Goal: Information Seeking & Learning: Learn about a topic

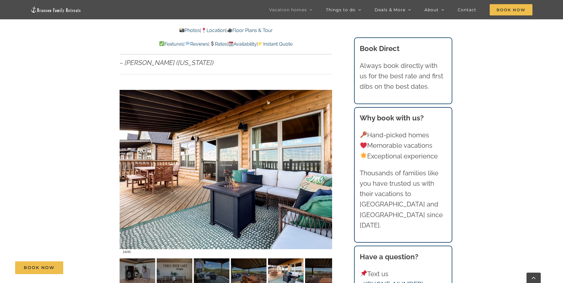
scroll to position [376, 0]
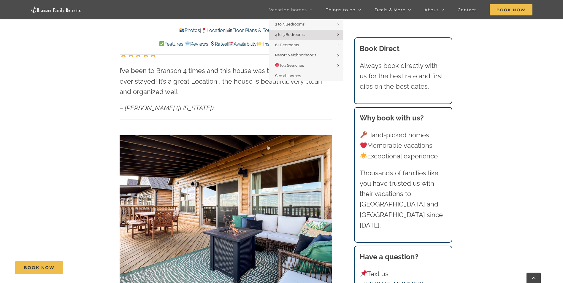
click at [282, 9] on span "Vacation homes" at bounding box center [288, 10] width 38 height 4
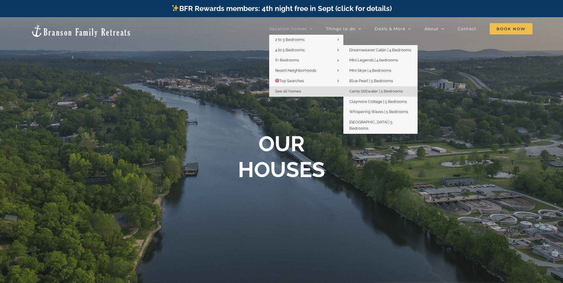
click at [372, 90] on span "Camp Stillwater | 5 Bedrooms" at bounding box center [375, 91] width 53 height 4
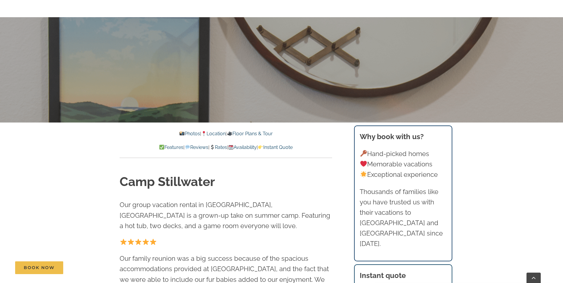
scroll to position [178, 0]
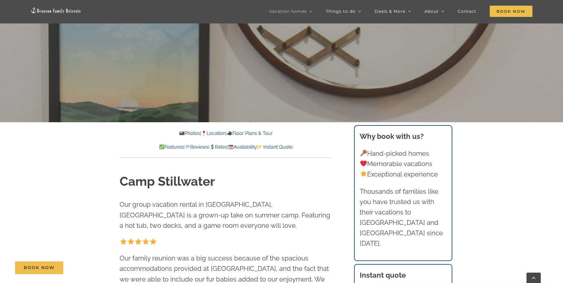
click at [252, 145] on link "Availability" at bounding box center [242, 147] width 28 height 6
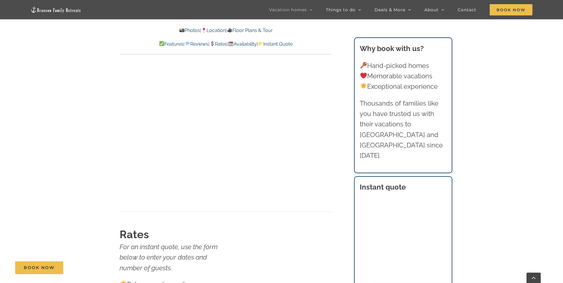
scroll to position [3407, 0]
click at [212, 31] on link "Location" at bounding box center [213, 31] width 24 height 6
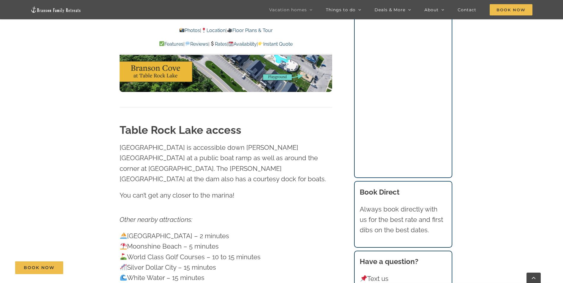
scroll to position [1716, 0]
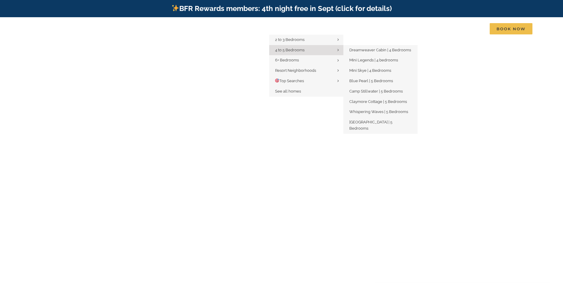
click at [299, 48] on span "4 to 5 Bedrooms" at bounding box center [289, 50] width 29 height 4
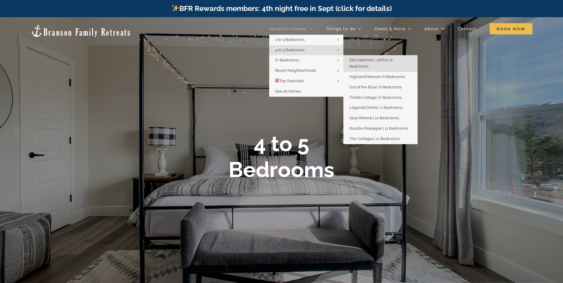
click at [359, 60] on span "[GEOGRAPHIC_DATA] | 6 Bedrooms" at bounding box center [370, 63] width 43 height 11
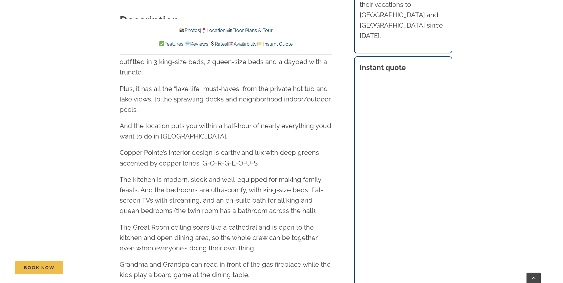
scroll to position [653, 0]
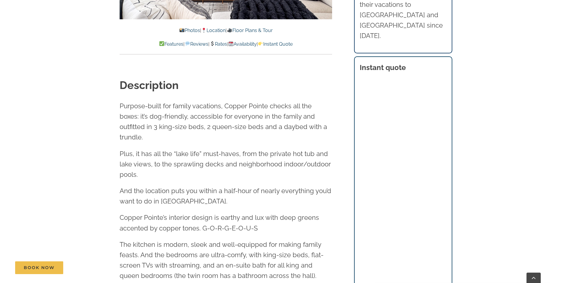
click at [185, 31] on link "Photos" at bounding box center [189, 31] width 21 height 6
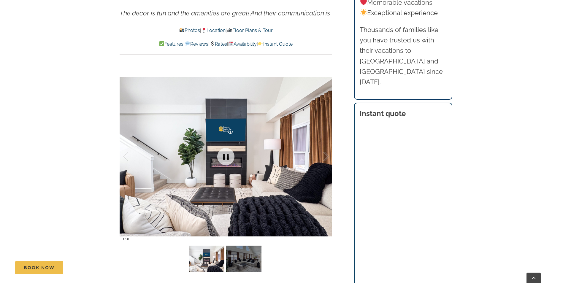
scroll to position [484, 0]
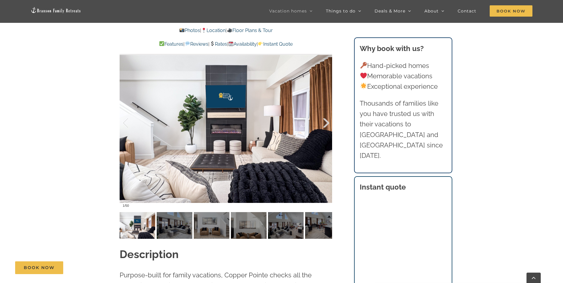
click at [322, 123] on div at bounding box center [320, 123] width 18 height 37
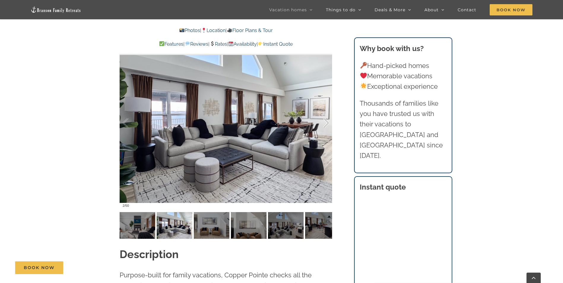
click at [322, 123] on div at bounding box center [320, 123] width 18 height 37
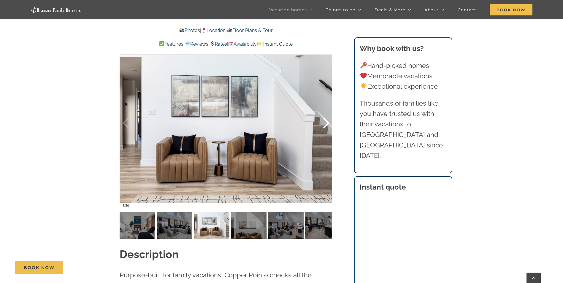
click at [322, 123] on div at bounding box center [320, 123] width 18 height 37
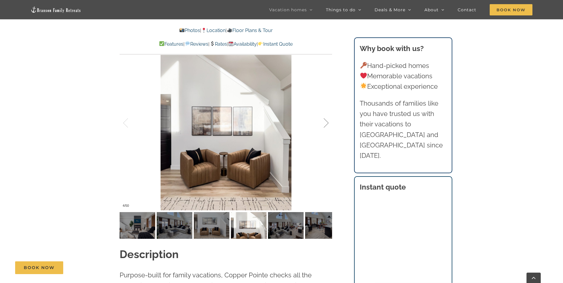
click at [322, 123] on div at bounding box center [320, 123] width 18 height 37
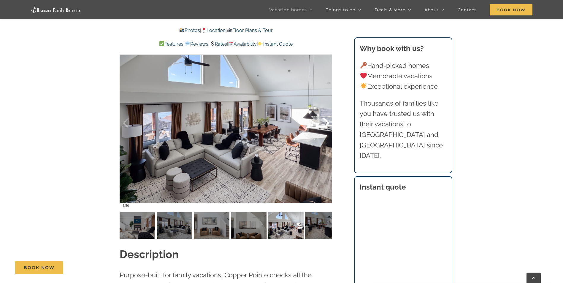
click at [322, 123] on div at bounding box center [320, 123] width 18 height 37
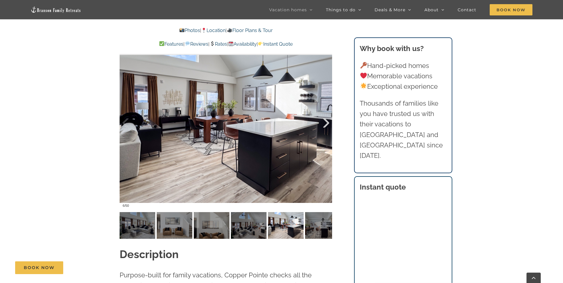
click at [322, 123] on div at bounding box center [320, 123] width 18 height 37
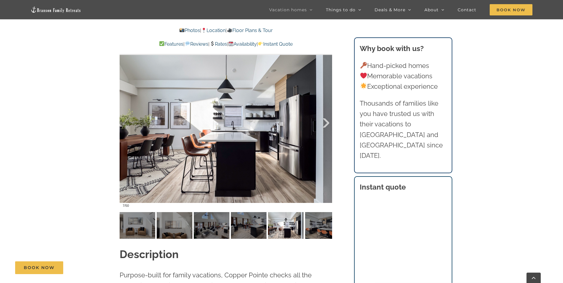
click at [322, 123] on div at bounding box center [320, 123] width 18 height 37
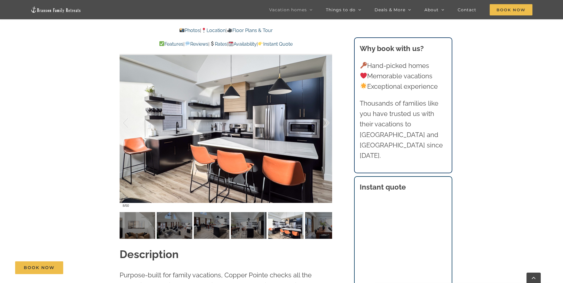
click at [322, 123] on div at bounding box center [320, 123] width 18 height 37
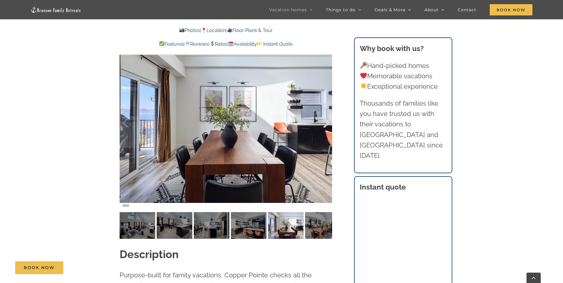
click at [322, 123] on div at bounding box center [320, 123] width 18 height 37
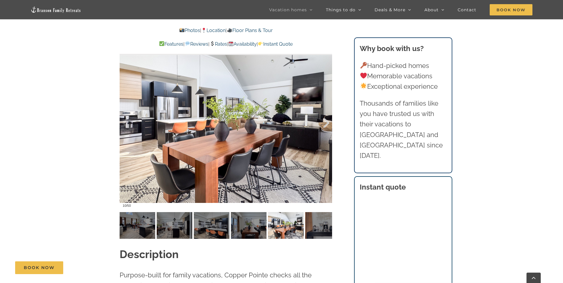
click at [322, 123] on div at bounding box center [320, 123] width 18 height 37
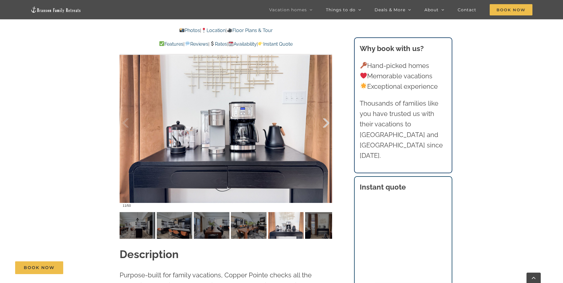
click at [322, 123] on div at bounding box center [320, 123] width 18 height 37
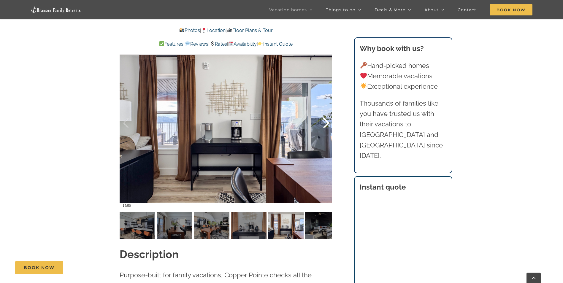
click at [322, 123] on div at bounding box center [320, 123] width 18 height 37
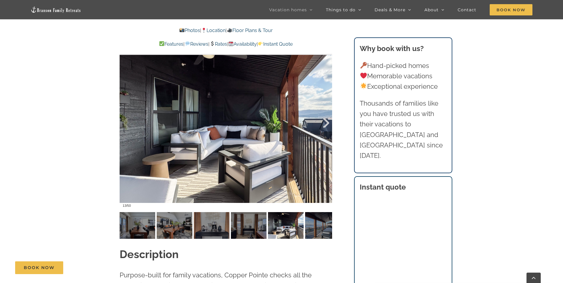
click at [322, 123] on div at bounding box center [320, 123] width 18 height 37
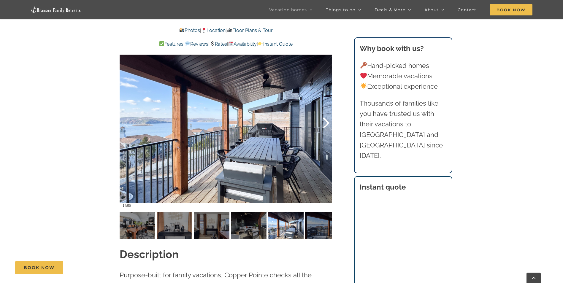
click at [322, 123] on div at bounding box center [320, 123] width 18 height 37
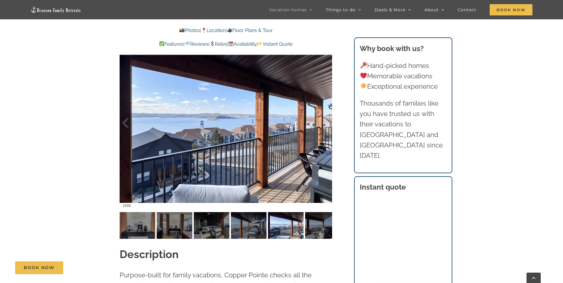
click at [322, 123] on div at bounding box center [320, 123] width 18 height 37
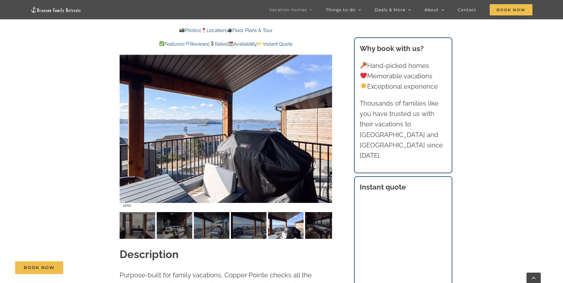
click at [322, 123] on div at bounding box center [320, 123] width 18 height 37
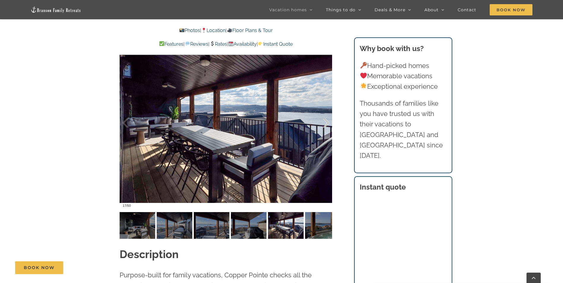
click at [322, 123] on div at bounding box center [320, 123] width 18 height 37
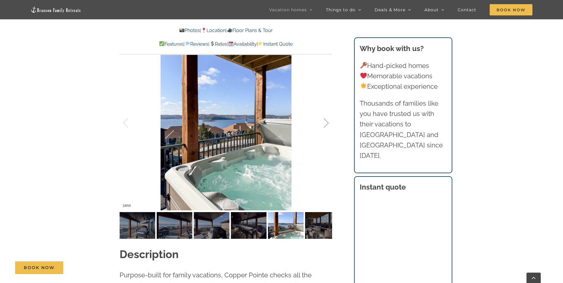
click at [322, 123] on div at bounding box center [320, 123] width 18 height 37
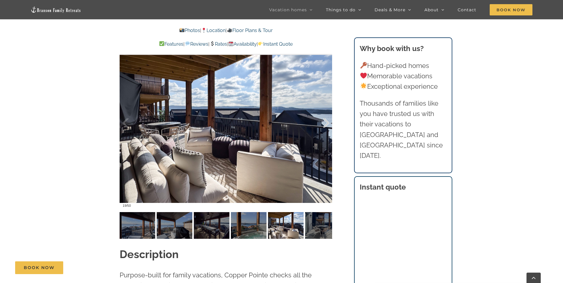
click at [322, 123] on div at bounding box center [320, 123] width 18 height 37
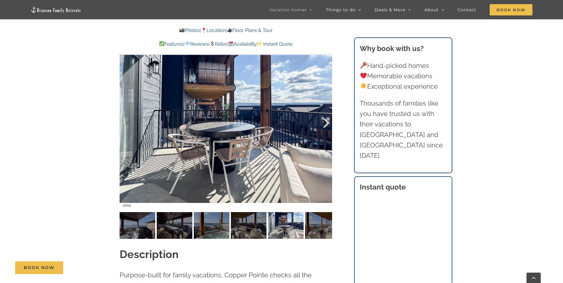
click at [322, 123] on div at bounding box center [320, 123] width 18 height 37
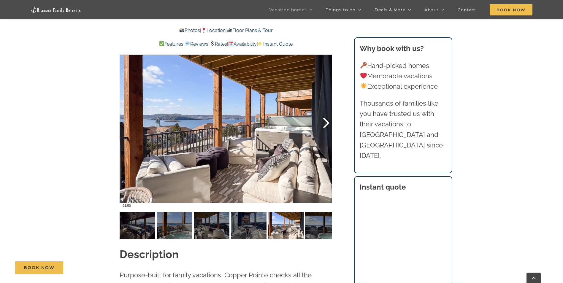
click at [322, 123] on div at bounding box center [320, 123] width 18 height 37
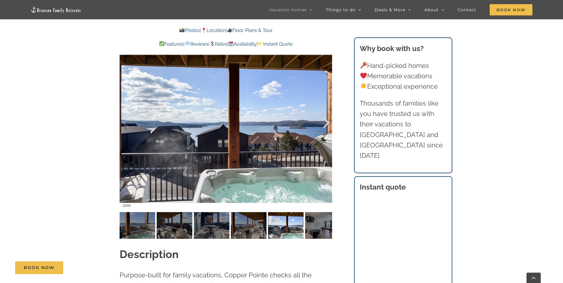
click at [322, 123] on div at bounding box center [320, 123] width 18 height 37
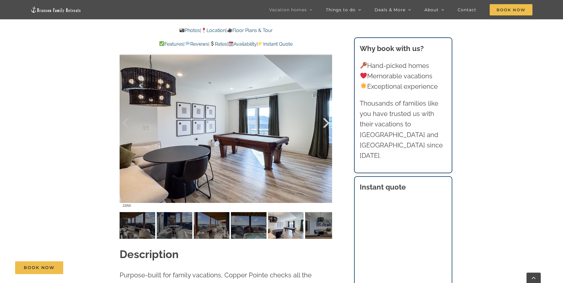
click at [322, 123] on div at bounding box center [320, 123] width 18 height 37
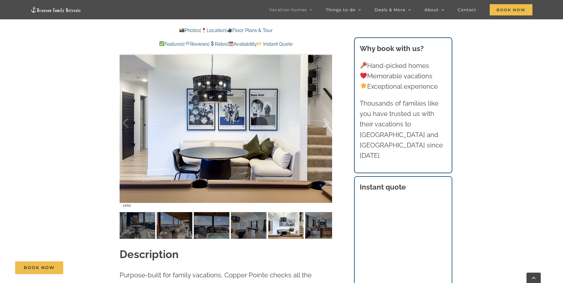
click at [322, 123] on div at bounding box center [320, 123] width 18 height 37
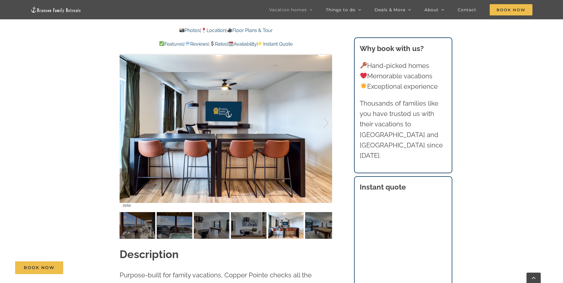
click at [322, 123] on div at bounding box center [320, 123] width 18 height 37
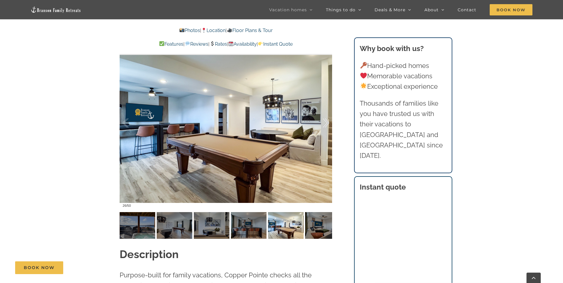
click at [322, 123] on div at bounding box center [320, 123] width 18 height 37
